Goal: Task Accomplishment & Management: Manage account settings

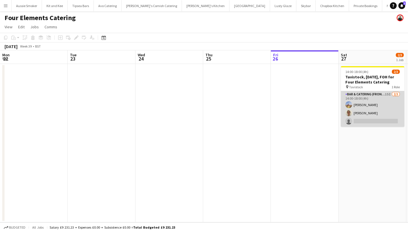
scroll to position [0, 195]
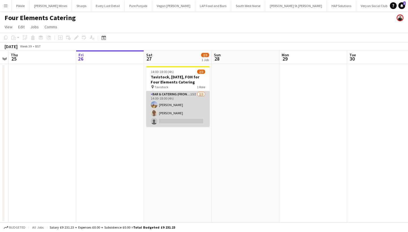
click at [188, 103] on app-card-role "Bar & Catering (Front of House) 15I [DATE] 14:00-18:00 (4h) [PERSON_NAME] [PERS…" at bounding box center [177, 109] width 63 height 36
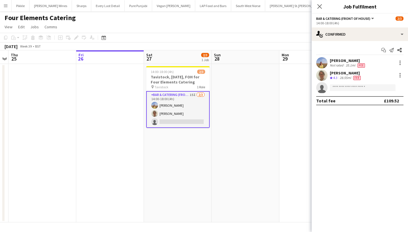
click at [182, 114] on app-card-role "Bar & Catering (Front of House) 15I [DATE] 14:00-18:00 (4h) [PERSON_NAME] [PERS…" at bounding box center [177, 109] width 63 height 37
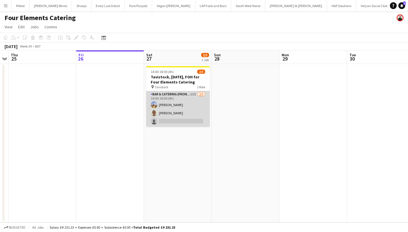
click at [183, 114] on app-card-role "Bar & Catering (Front of House) 15I [DATE] 14:00-18:00 (4h) [PERSON_NAME] [PERS…" at bounding box center [177, 109] width 63 height 36
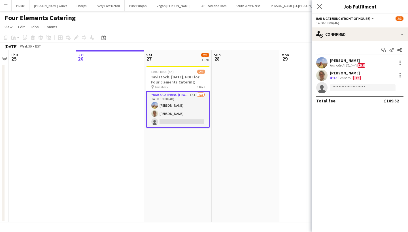
click at [345, 92] on app-invite-slot "single-neutral-actions" at bounding box center [360, 87] width 96 height 11
click at [334, 88] on input at bounding box center [363, 87] width 66 height 7
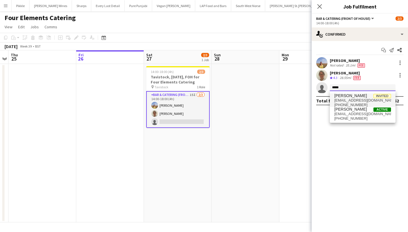
type input "*****"
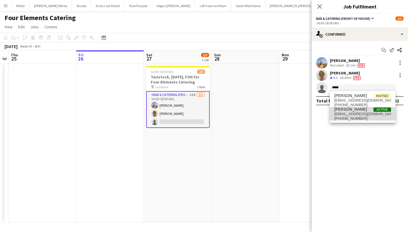
drag, startPoint x: 348, startPoint y: 98, endPoint x: 363, endPoint y: 117, distance: 24.3
click at [363, 117] on span "[PHONE_NUMBER]" at bounding box center [362, 118] width 57 height 5
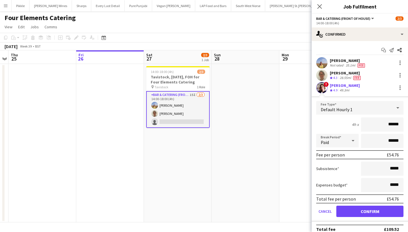
type input "******"
click at [370, 216] on button "Confirm" at bounding box center [369, 211] width 67 height 11
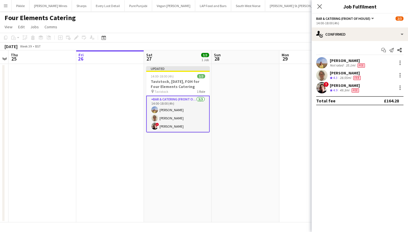
click at [317, 10] on div "Close pop-in" at bounding box center [320, 6] width 16 height 13
click at [319, 8] on icon at bounding box center [319, 6] width 5 height 5
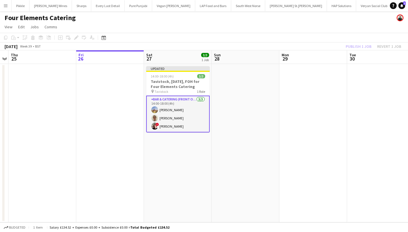
click at [350, 48] on div "Publish 1 job Revert 1 job" at bounding box center [373, 46] width 69 height 7
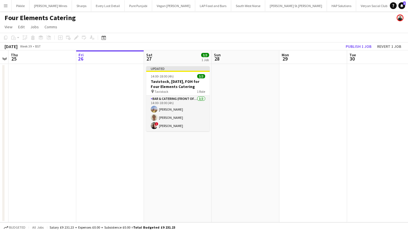
click at [350, 48] on button "Publish 1 job" at bounding box center [358, 46] width 30 height 7
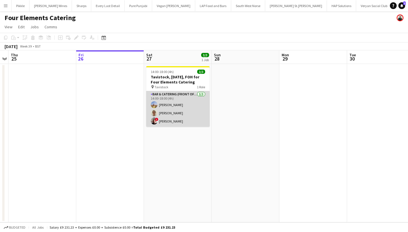
click at [188, 112] on app-card-role "Bar & Catering (Front of House) [DATE] 14:00-18:00 (4h) [PERSON_NAME] [PERSON_N…" at bounding box center [177, 109] width 63 height 36
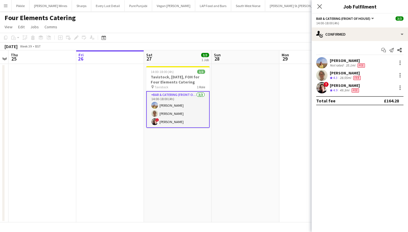
click at [396, 65] on div at bounding box center [400, 62] width 8 height 7
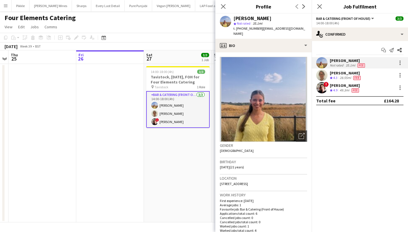
click at [396, 65] on div at bounding box center [400, 62] width 8 height 7
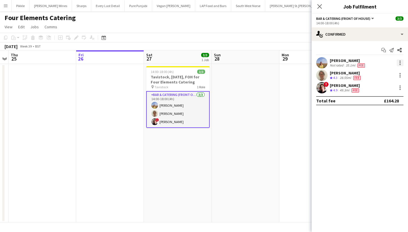
click at [402, 63] on div at bounding box center [400, 62] width 7 height 7
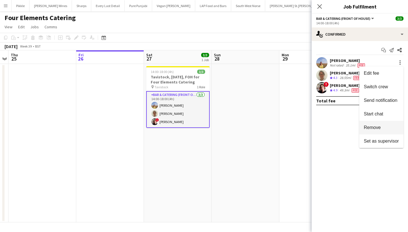
click at [375, 124] on button "Remove" at bounding box center [381, 128] width 44 height 14
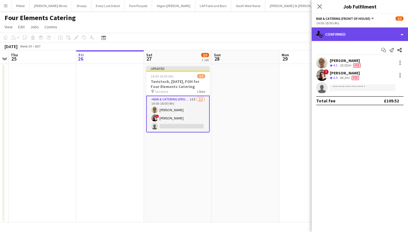
click at [367, 33] on div "single-neutral-actions-check-2 Confirmed" at bounding box center [360, 34] width 96 height 14
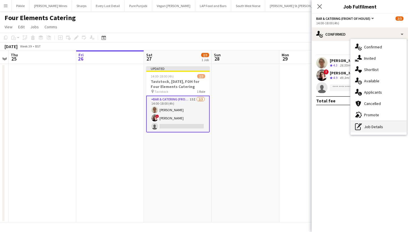
click at [363, 126] on div "pen-write Job Details" at bounding box center [378, 126] width 56 height 11
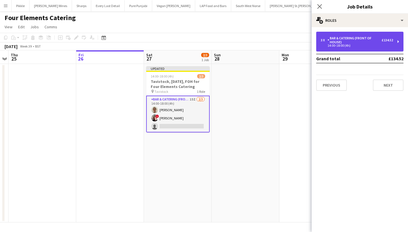
click at [362, 38] on div "Bar & Catering (Front of House)" at bounding box center [355, 40] width 54 height 8
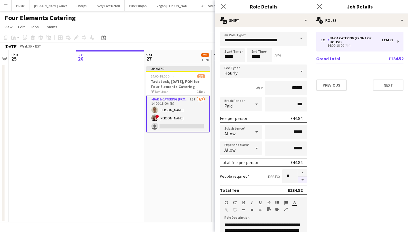
click at [303, 178] on button "button" at bounding box center [302, 180] width 9 height 7
type input "*"
click at [316, 6] on app-icon "Close pop-in" at bounding box center [320, 7] width 8 height 8
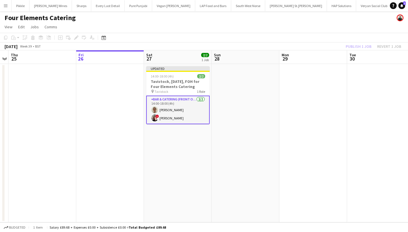
click at [361, 46] on div "Publish 1 job Revert 1 job" at bounding box center [373, 46] width 69 height 7
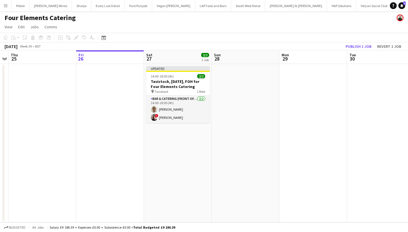
click at [361, 46] on button "Publish 1 job" at bounding box center [358, 46] width 30 height 7
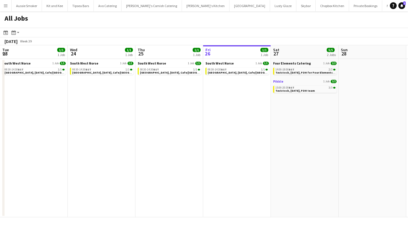
scroll to position [0, 135]
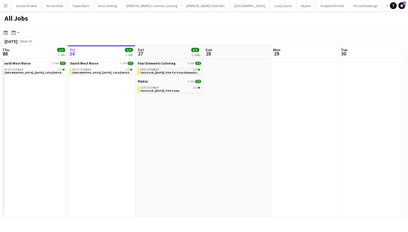
click at [160, 73] on span "Tavistock, [DATE], FOH for Four Elements Catering" at bounding box center [175, 73] width 70 height 4
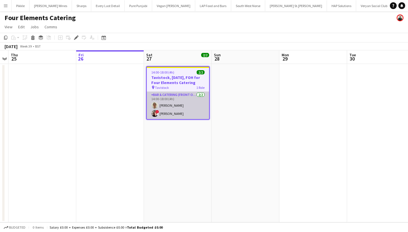
click at [173, 102] on app-card-role "Bar & Catering (Front of House) 2/2 14:00-18:00 (4h) Teri Pitman ! Kathryn Marsh" at bounding box center [178, 105] width 62 height 27
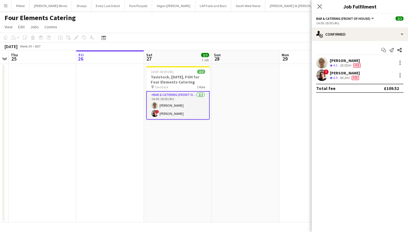
click at [339, 59] on div "[PERSON_NAME]" at bounding box center [346, 60] width 32 height 5
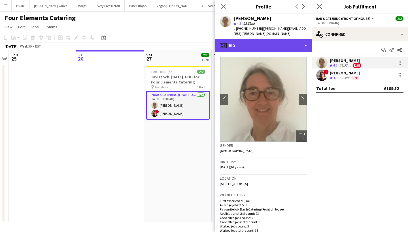
click at [273, 42] on div "profile Bio" at bounding box center [263, 46] width 96 height 14
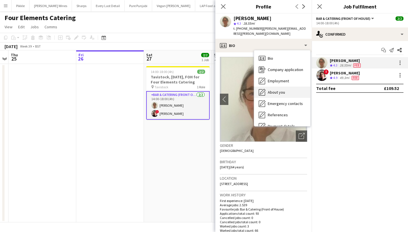
click at [284, 90] on span "About you" at bounding box center [276, 92] width 17 height 5
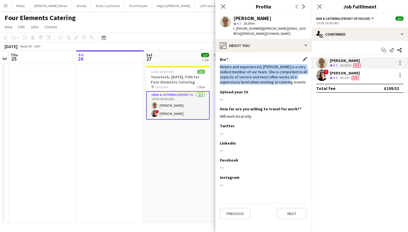
drag, startPoint x: 220, startPoint y: 61, endPoint x: 286, endPoint y: 76, distance: 68.3
click at [286, 76] on app-section-data-types "Bio Edit this field Mature and experienced, Teri is a very skilled member of ou…" at bounding box center [263, 142] width 96 height 180
copy div "Mature and experienced, Teri is a very skilled member of our team. She is compe…"
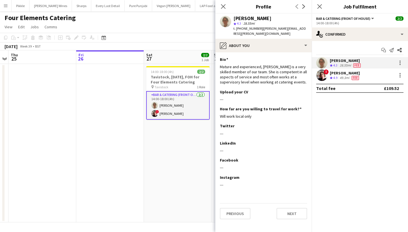
click at [341, 77] on div "49.3mi" at bounding box center [345, 78] width 12 height 5
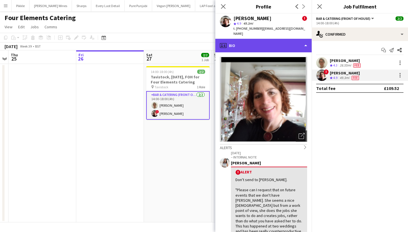
click at [282, 39] on div "profile Bio" at bounding box center [263, 46] width 96 height 14
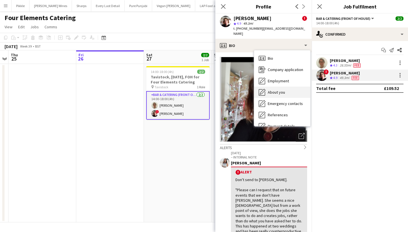
click at [282, 87] on div "About you About you" at bounding box center [282, 92] width 56 height 11
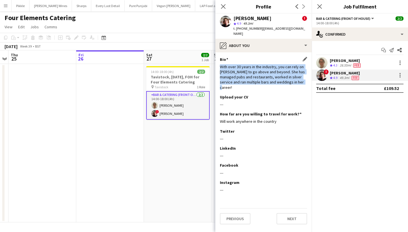
drag, startPoint x: 219, startPoint y: 60, endPoint x: 304, endPoint y: 76, distance: 86.5
click at [304, 76] on app-section-data-types "Bio Edit this field With over 30 years in the industry, you can rely on Kathryn…" at bounding box center [263, 142] width 96 height 180
copy div "With over 30 years in the industry, you can rely on Kathryn to go above and bey…"
